Goal: Information Seeking & Learning: Learn about a topic

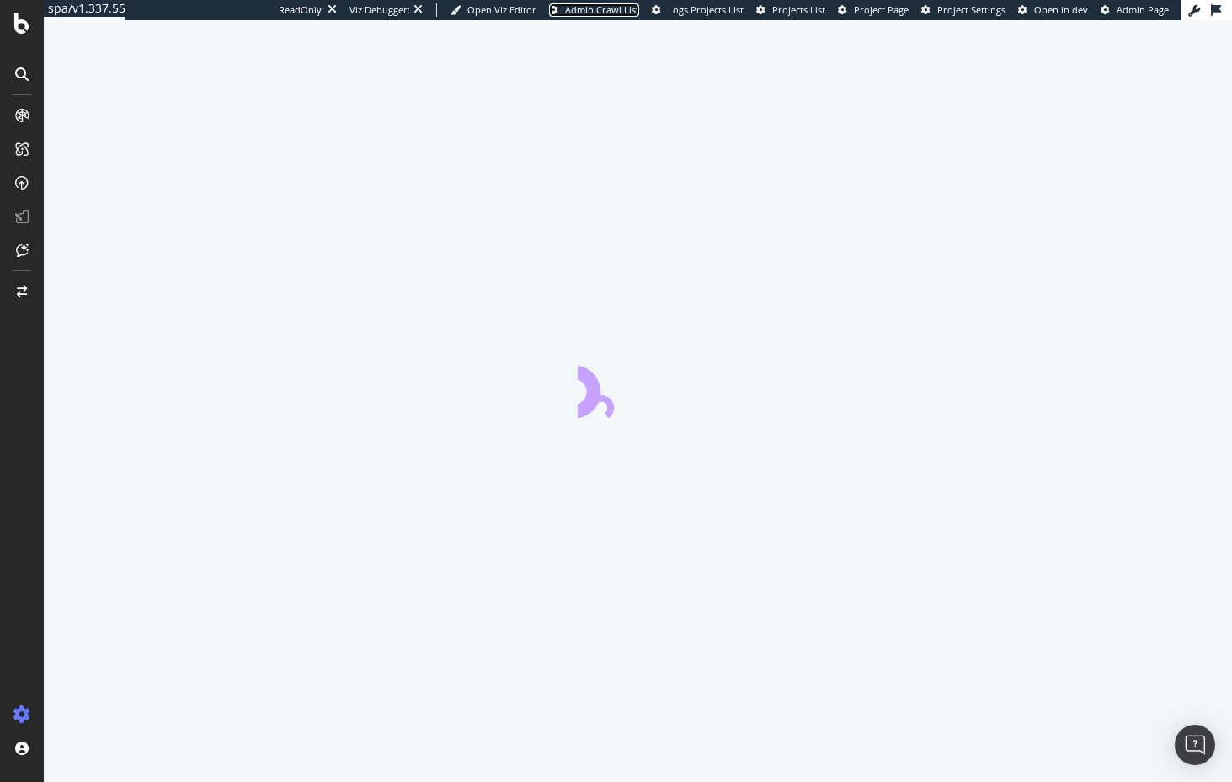
click at [565, 11] on span "Admin Crawl List" at bounding box center [602, 9] width 74 height 13
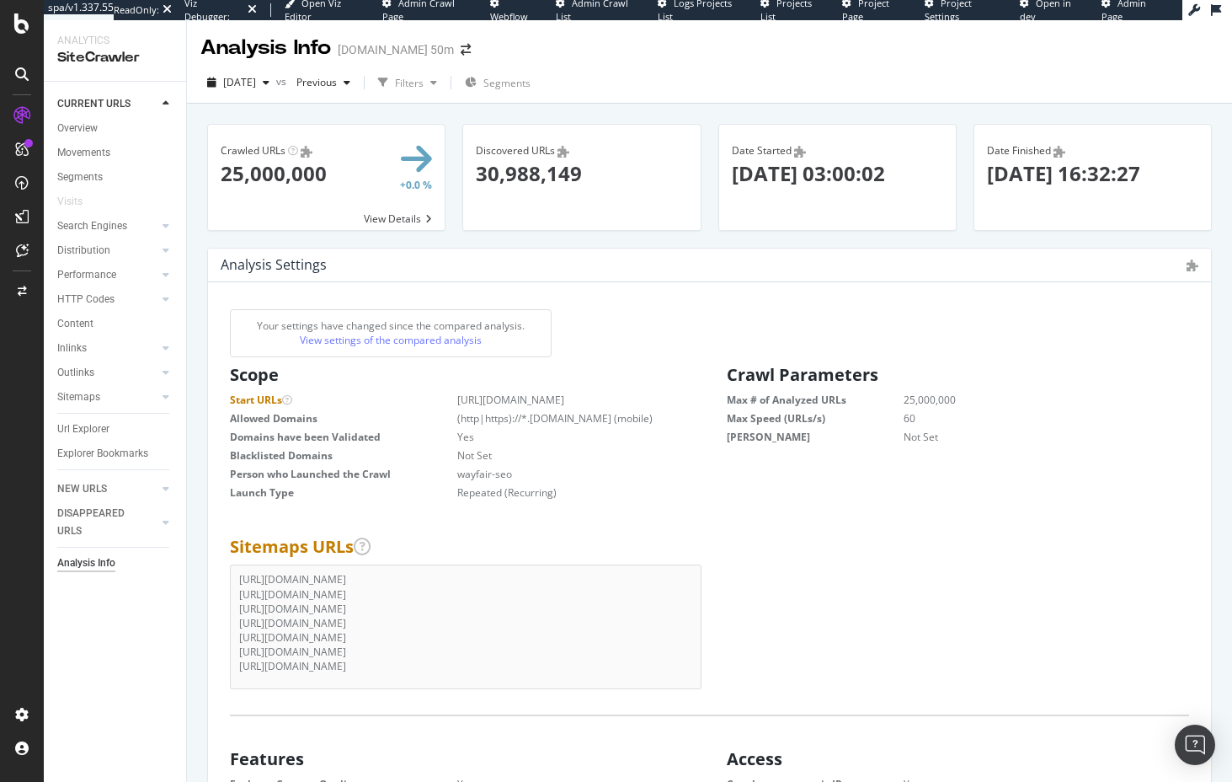
click at [432, 5] on span "Admin Crawl Page" at bounding box center [418, 10] width 72 height 26
